Goal: Information Seeking & Learning: Learn about a topic

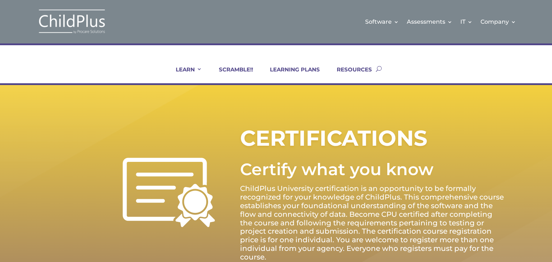
click at [552, 209] on div "CERTIFICATIONS Certify what you know ChildPlus University certification is an o…" at bounding box center [276, 192] width 552 height 215
click at [552, 170] on div "CERTIFICATIONS Certify what you know ChildPlus University certification is an o…" at bounding box center [276, 192] width 552 height 215
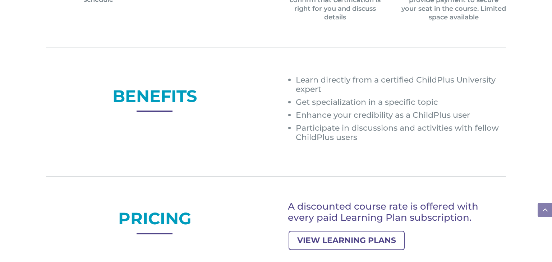
scroll to position [485, 0]
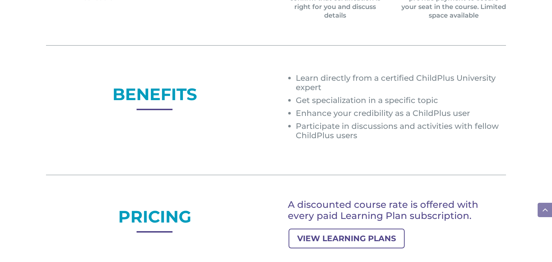
click at [552, 134] on div "BENEFITS Learn directly from a certified ChildPlus University expert Get specia…" at bounding box center [276, 156] width 552 height 238
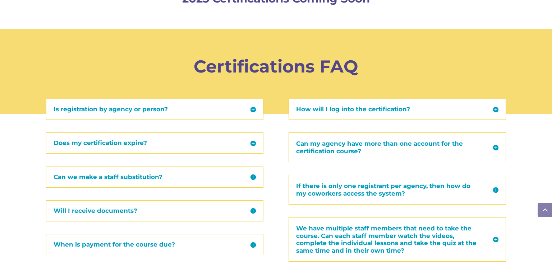
scroll to position [792, 0]
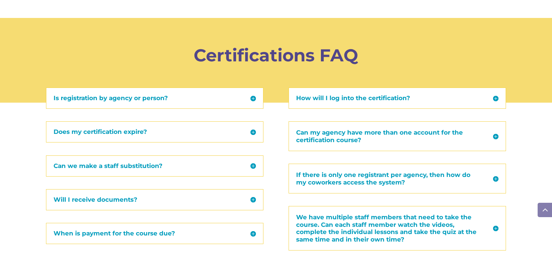
click at [146, 129] on h5 "Does my certification expire?" at bounding box center [155, 132] width 202 height 6
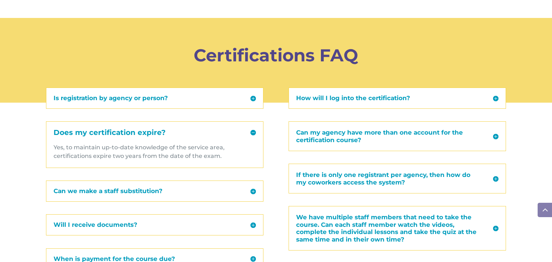
click at [167, 154] on p "Yes, to maintain up-to-date knowledge of the service area, certifications expir…" at bounding box center [155, 151] width 202 height 17
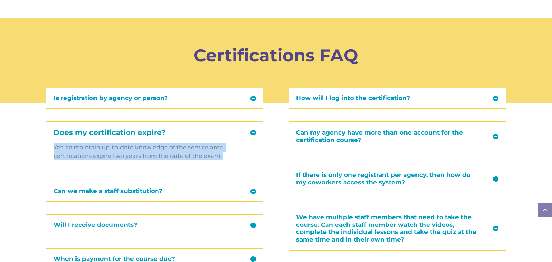
click at [167, 154] on p "Yes, to maintain up-to-date knowledge of the service area, certifications expir…" at bounding box center [155, 151] width 202 height 17
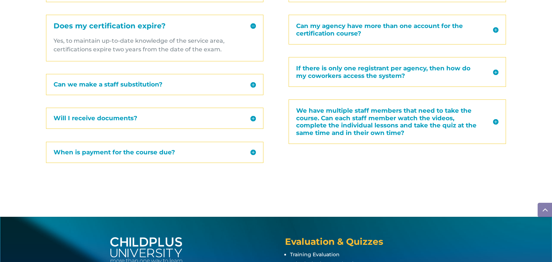
scroll to position [977, 0]
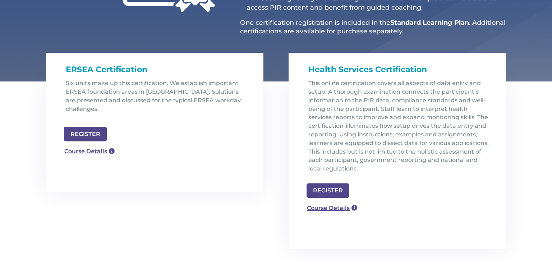
scroll to position [193, 0]
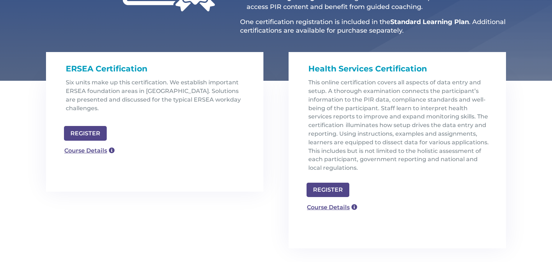
click at [76, 95] on p "Six units make up this certification. We establish important ERSEA foundation a…" at bounding box center [157, 98] width 183 height 40
click at [76, 91] on p "Six units make up this certification. We establish important ERSEA foundation a…" at bounding box center [157, 98] width 183 height 40
click at [273, 104] on div "ERSEA Certification Six units make up this certification. We establish importan…" at bounding box center [276, 177] width 460 height 193
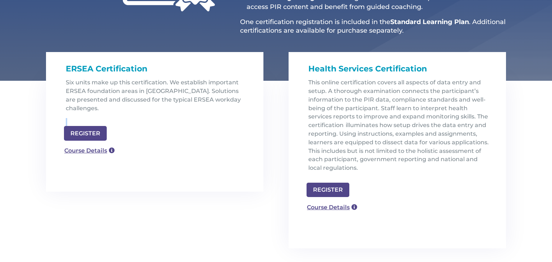
click at [273, 104] on div "ERSEA Certification Six units make up this certification. We establish importan…" at bounding box center [276, 177] width 460 height 193
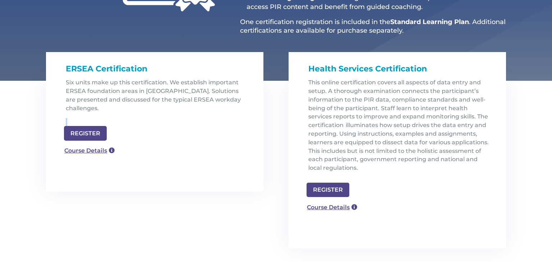
click at [273, 104] on div "ERSEA Certification Six units make up this certification. We establish importan…" at bounding box center [276, 177] width 460 height 193
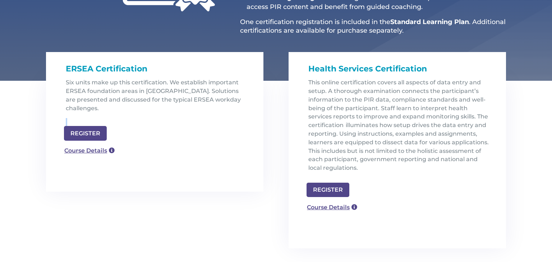
click at [273, 104] on div "ERSEA Certification Six units make up this certification. We establish importan…" at bounding box center [276, 177] width 460 height 193
click at [152, 100] on p "Six units make up this certification. We establish important ERSEA foundation a…" at bounding box center [157, 98] width 183 height 40
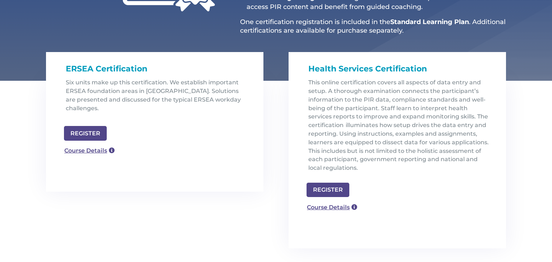
click at [186, 100] on p "Six units make up this certification. We establish important ERSEA foundation a…" at bounding box center [157, 98] width 183 height 40
click at [290, 146] on div "Health Services Certification This online certification covers all aspects of d…" at bounding box center [398, 115] width 218 height 126
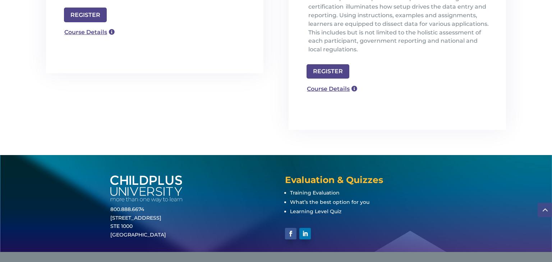
scroll to position [329, 0]
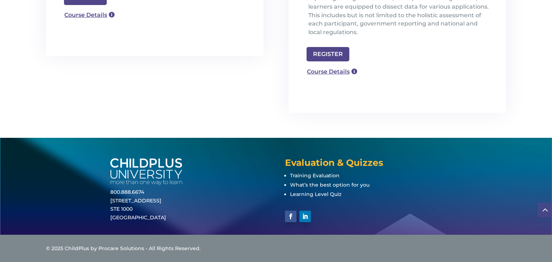
click at [262, 127] on div "ERSEA Certification Six units make up this certification. We establish importan…" at bounding box center [276, 41] width 460 height 193
click at [272, 110] on div "ERSEA Certification Six units make up this certification. We establish importan…" at bounding box center [276, 41] width 460 height 193
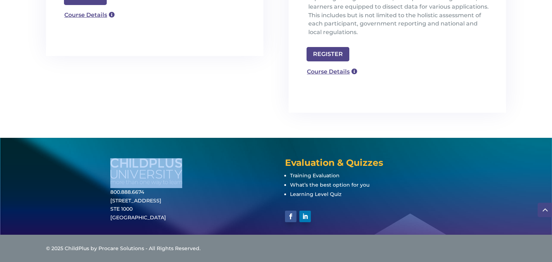
click at [272, 110] on div "ERSEA Certification Six units make up this certification. We establish importan…" at bounding box center [276, 41] width 460 height 193
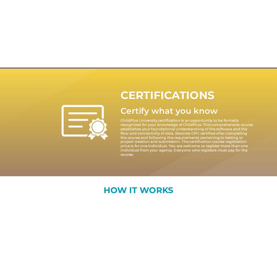
scroll to position [85, 0]
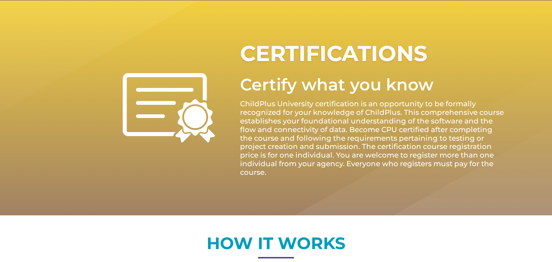
click at [482, 134] on p "ChildPlus University certification is an opportunity to be formally recognized …" at bounding box center [373, 138] width 266 height 77
click at [552, 120] on div "CERTIFICATIONS Certify what you know ChildPlus University certification is an o…" at bounding box center [276, 107] width 552 height 215
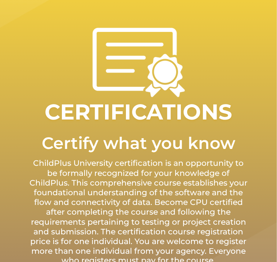
click at [273, 67] on div "CERTIFICATIONS Certify what you know ChildPlus University certification is an o…" at bounding box center [138, 147] width 277 height 318
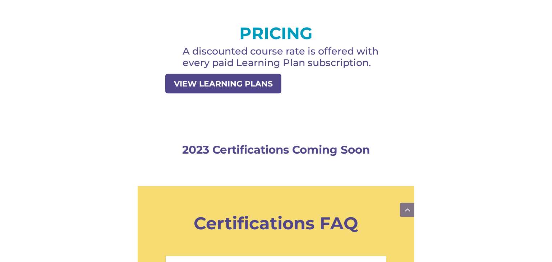
scroll to position [941, 0]
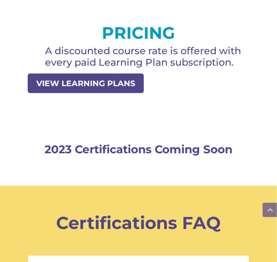
click at [120, 87] on link "VIEW LEARNING PLANS" at bounding box center [86, 84] width 116 height 20
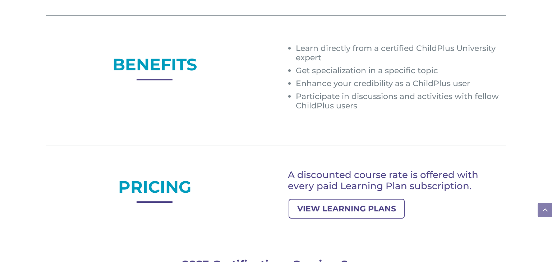
scroll to position [511, 0]
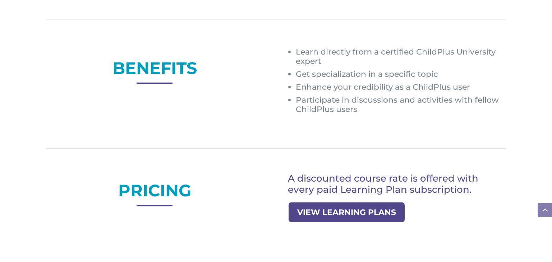
click at [332, 206] on link "VIEW LEARNING PLANS" at bounding box center [347, 213] width 116 height 20
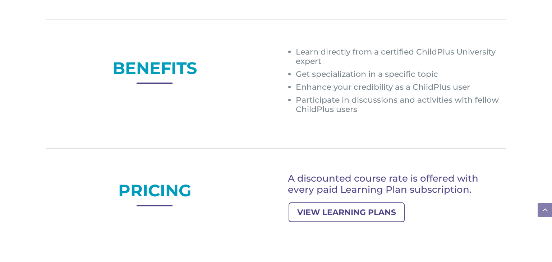
click at [270, 138] on div at bounding box center [276, 153] width 460 height 42
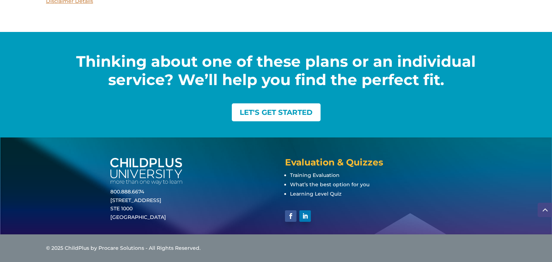
scroll to position [997, 0]
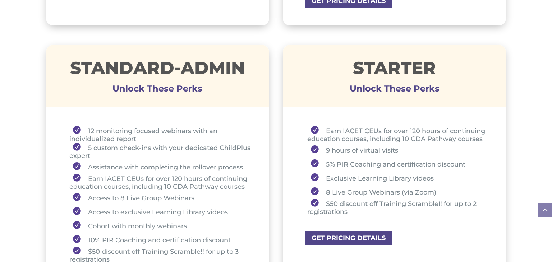
scroll to position [503, 0]
